Goal: Information Seeking & Learning: Check status

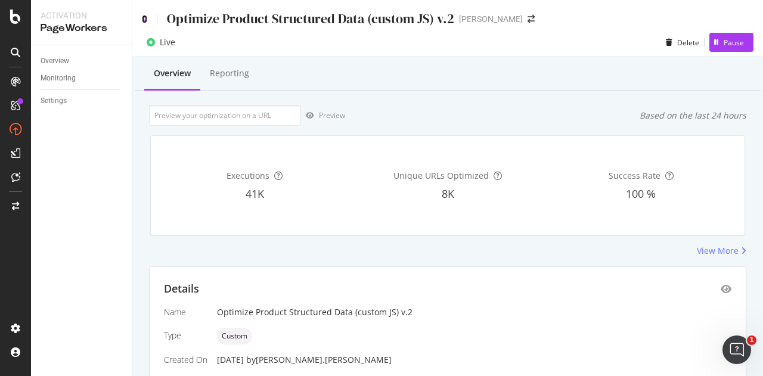
click at [145, 20] on icon at bounding box center [144, 19] width 5 height 8
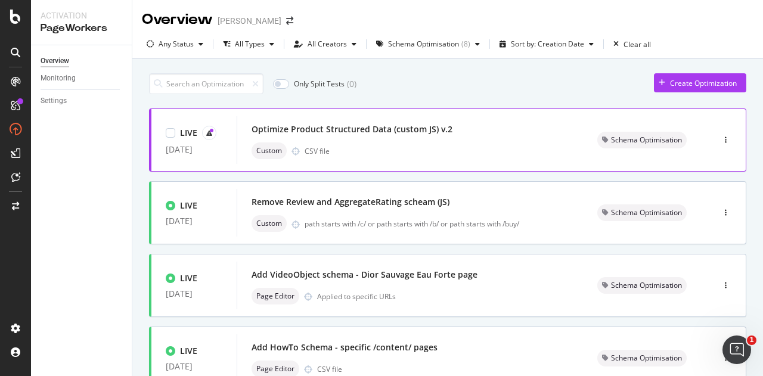
click at [366, 135] on div "Optimize Product Structured Data (custom JS) v.2" at bounding box center [409, 129] width 317 height 17
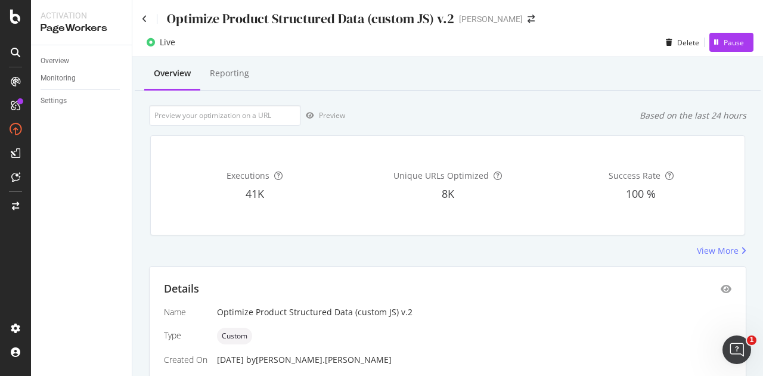
click at [141, 18] on div "Optimize Product Structured Data (custom JS) v.2 [PERSON_NAME]" at bounding box center [447, 14] width 630 height 28
click at [144, 18] on icon at bounding box center [144, 19] width 5 height 8
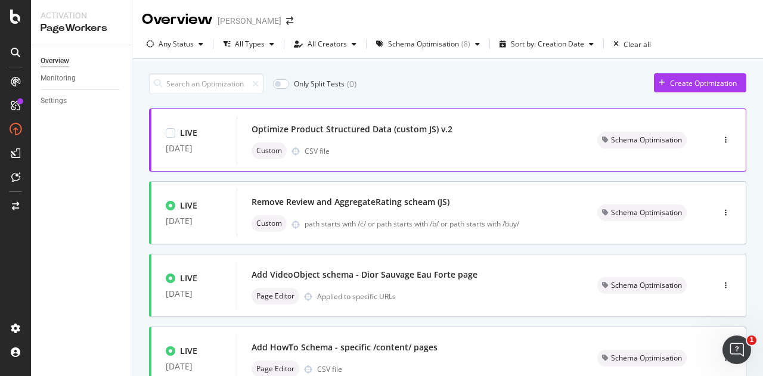
click at [408, 130] on div "Optimize Product Structured Data (custom JS) v.2" at bounding box center [351, 129] width 201 height 12
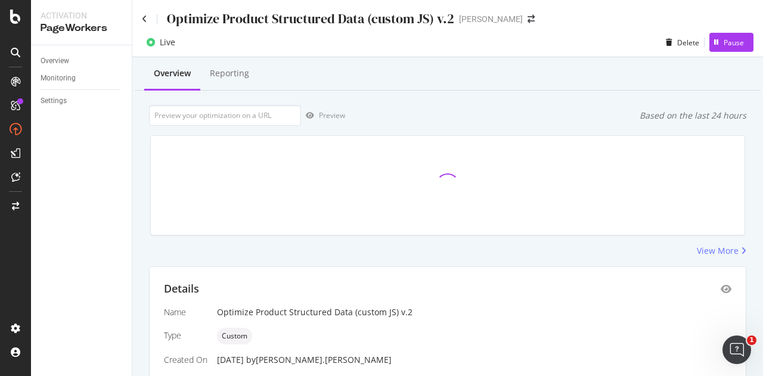
scroll to position [257, 0]
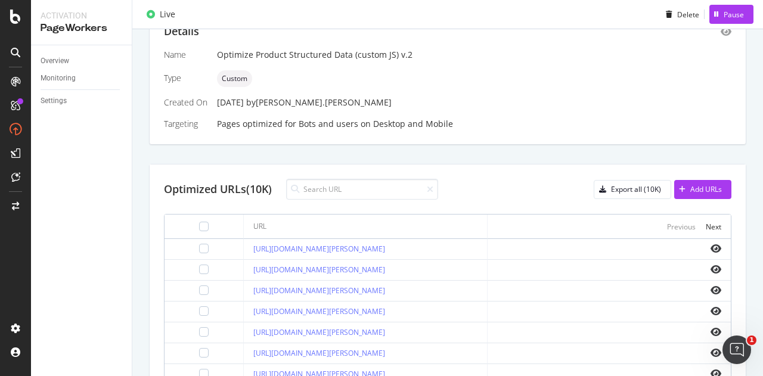
click at [134, 204] on div "Overview Reporting Preview Based on the last 24 hours View More Details Name Op…" at bounding box center [447, 204] width 630 height 809
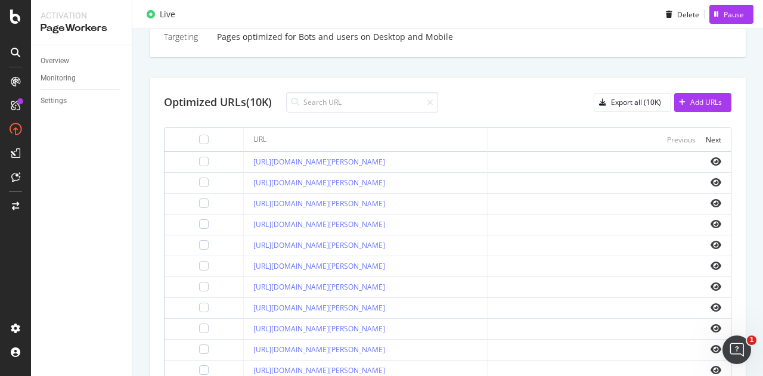
scroll to position [485, 0]
